Goal: Task Accomplishment & Management: Use online tool/utility

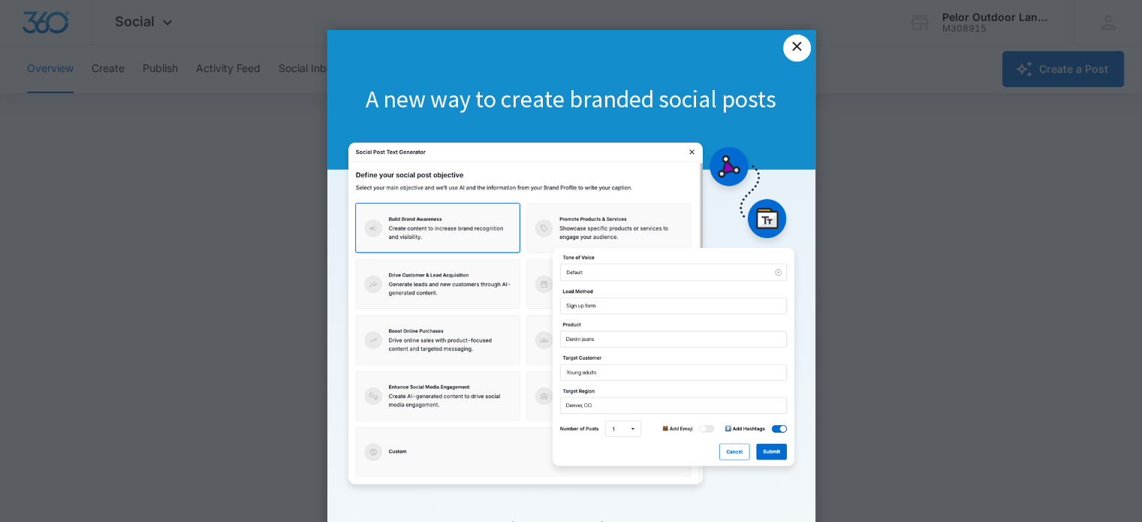
click at [799, 45] on link "×" at bounding box center [796, 48] width 27 height 27
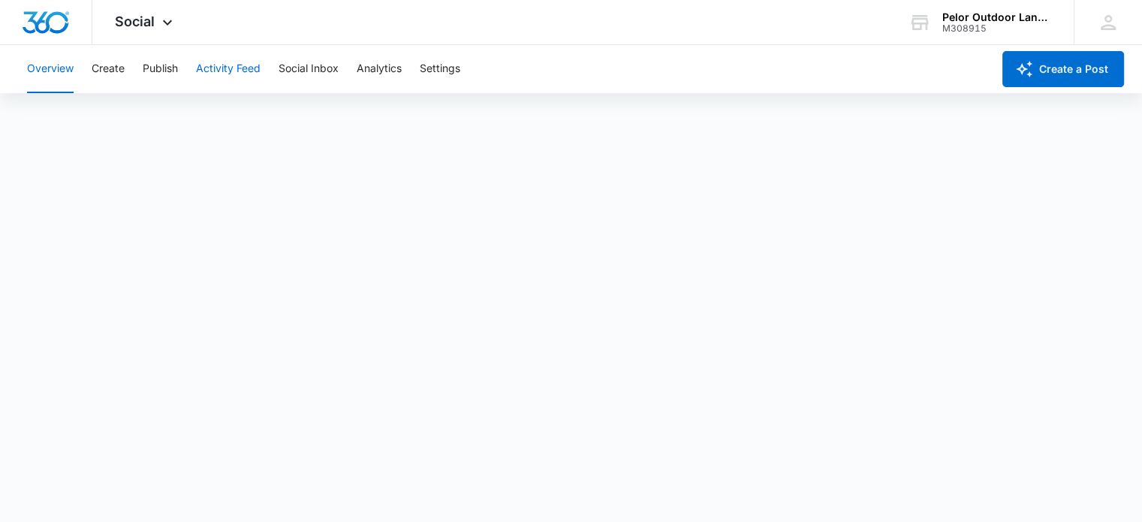
click at [233, 70] on button "Activity Feed" at bounding box center [228, 69] width 65 height 48
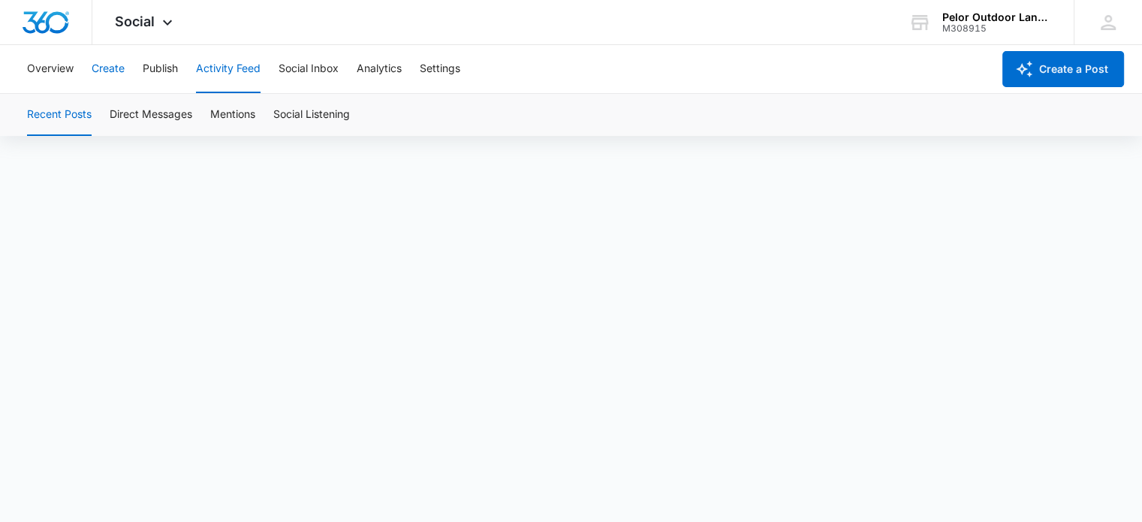
click at [109, 74] on button "Create" at bounding box center [108, 69] width 33 height 48
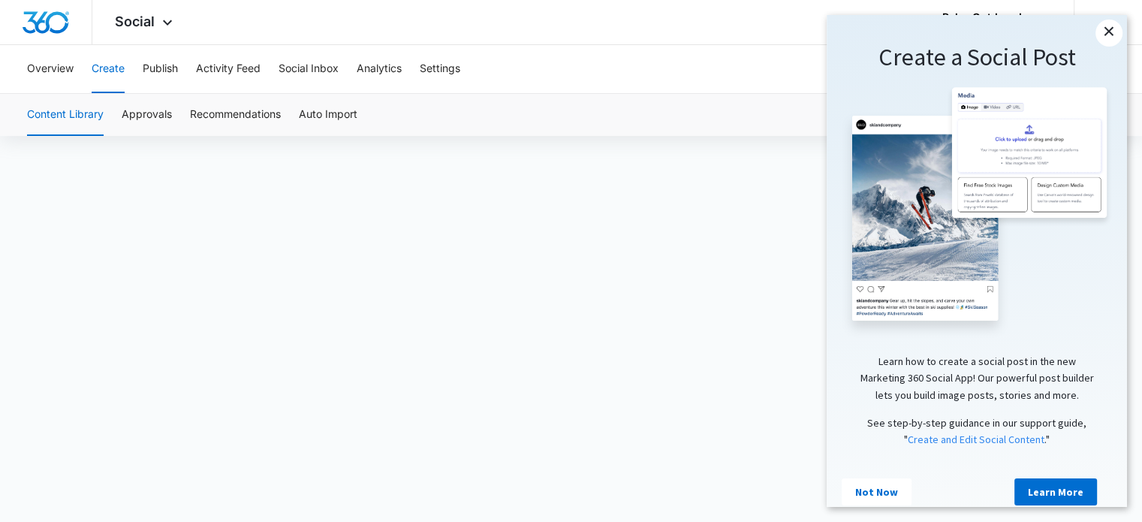
click at [1105, 32] on link "×" at bounding box center [1108, 33] width 27 height 27
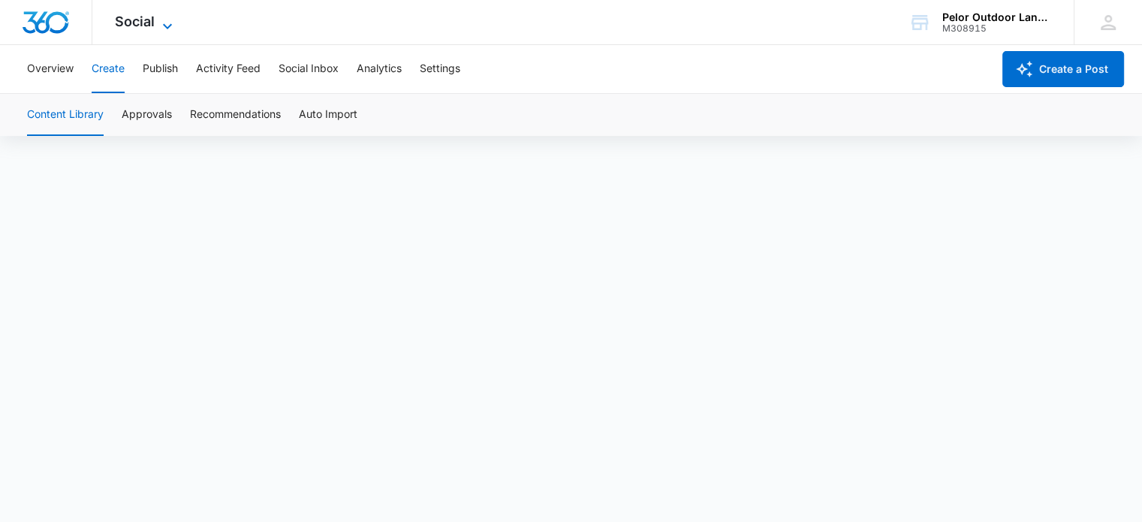
click at [135, 26] on span "Social" at bounding box center [135, 22] width 40 height 16
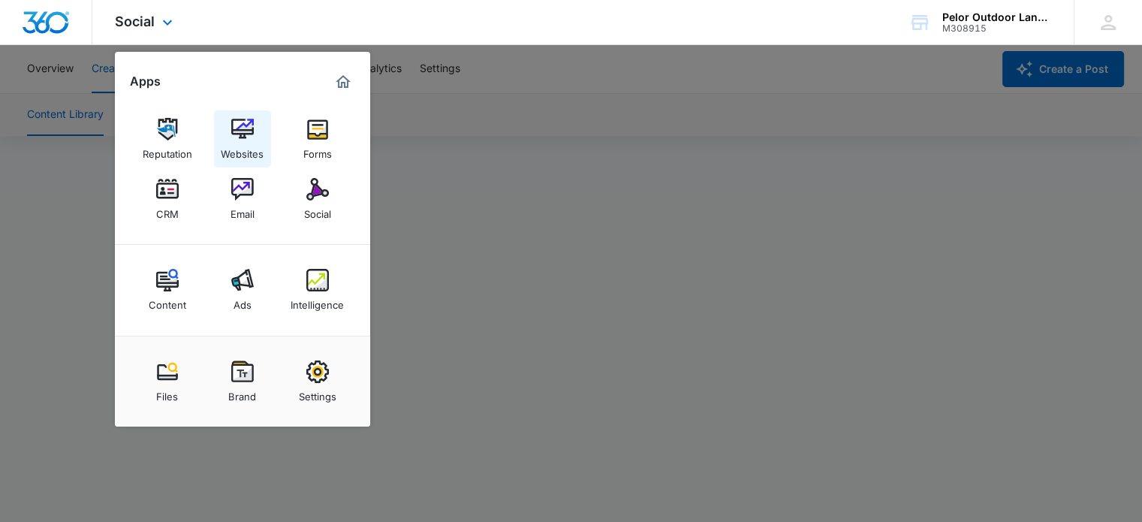
click at [237, 128] on img at bounding box center [242, 129] width 23 height 23
